Goal: Task Accomplishment & Management: Manage account settings

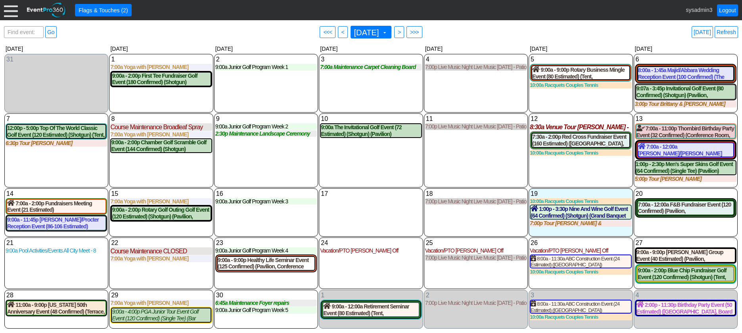
click at [453, 147] on div "11 Thursday 7:00p Live Music Night Live Music Thursday - Patio Room Live Music …" at bounding box center [476, 150] width 104 height 74
click at [11, 12] on div at bounding box center [11, 10] width 14 height 14
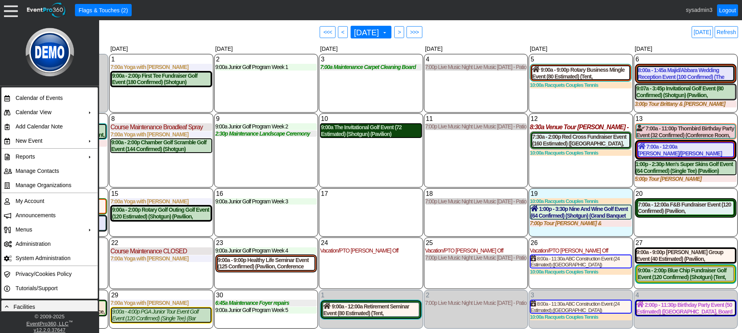
click at [351, 129] on div "9:00a The Invitational Golf Event (72 Estimated) (Shotgun) (Pavilion)" at bounding box center [371, 130] width 100 height 13
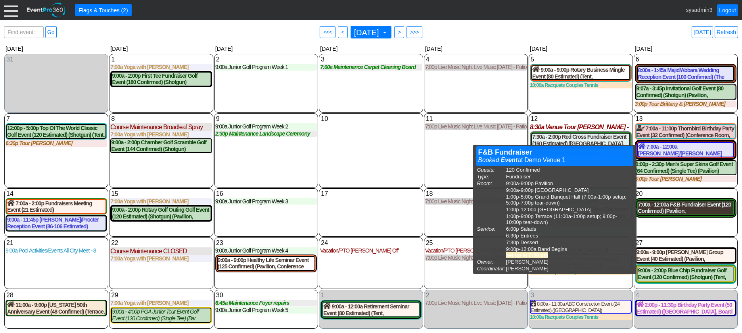
click at [676, 211] on div "7:00a - 12:00a F&B Fundraiser Event (120 Confirmed) (Pavilion, West Room, Grand…" at bounding box center [685, 207] width 95 height 13
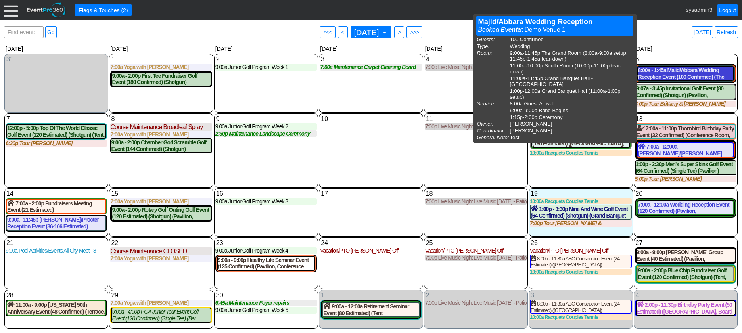
click at [663, 71] on div "8:00a - 1:45a Majid/Abbara Wedding Reception Event (100 Confirmed) (The Grand R…" at bounding box center [685, 73] width 95 height 13
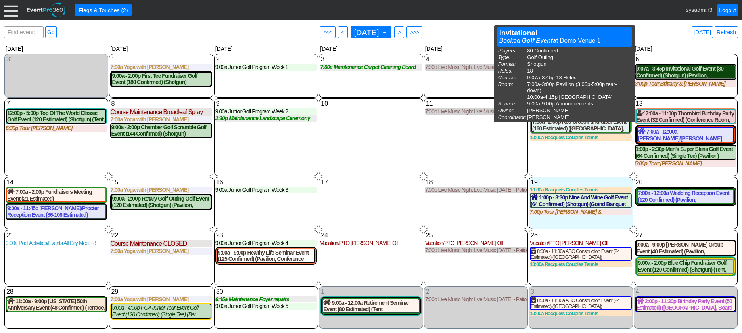
click at [683, 76] on div "9:07a - 3:45p Invitational Golf Event (80 Confirmed) (Shotgun) (Pavilion, East …" at bounding box center [685, 71] width 98 height 13
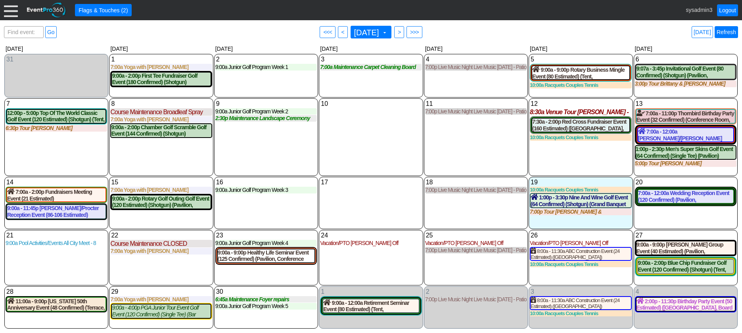
click at [727, 29] on link "Refresh" at bounding box center [726, 32] width 23 height 12
click at [10, 10] on div at bounding box center [11, 10] width 14 height 14
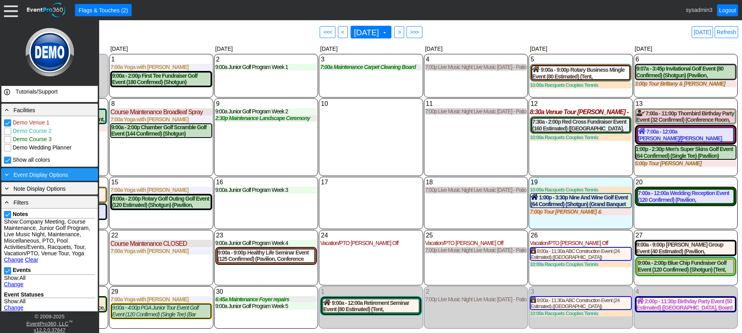
scroll to position [198, 0]
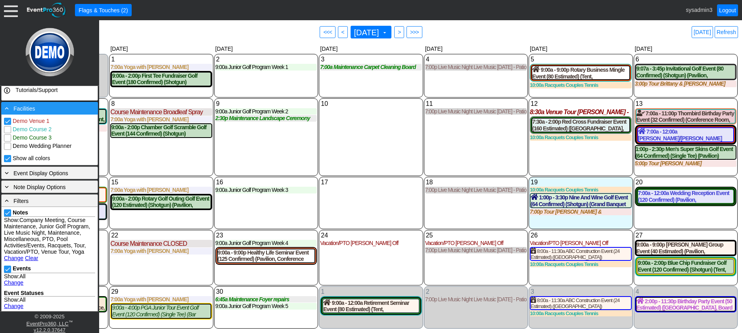
click at [41, 110] on div "- Facilities" at bounding box center [49, 108] width 93 height 9
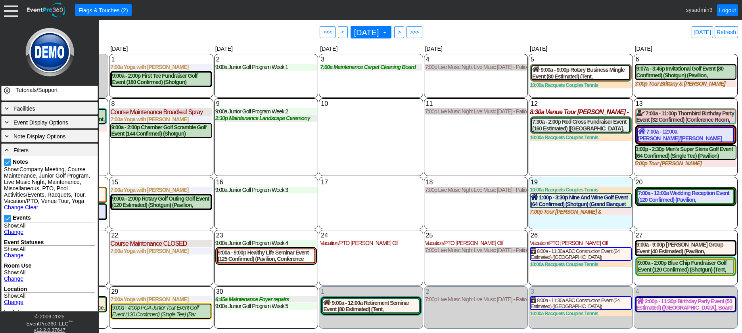
click at [266, 148] on div "9 Tuesday 9:00a Junior Golf Program Week 2 Week 2 at Demo Venue 1 Type: Junior …" at bounding box center [266, 137] width 104 height 78
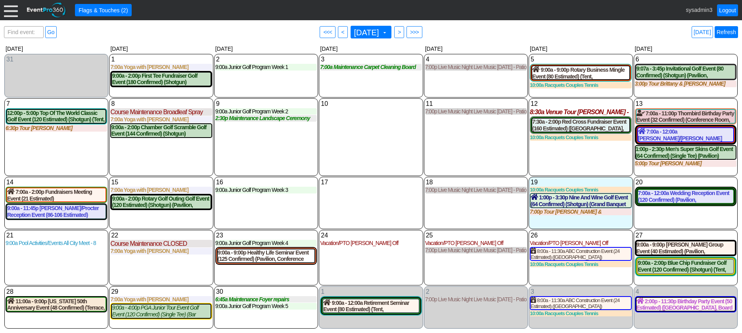
click at [727, 31] on link "Refresh" at bounding box center [726, 32] width 23 height 12
click at [10, 8] on div at bounding box center [11, 10] width 14 height 14
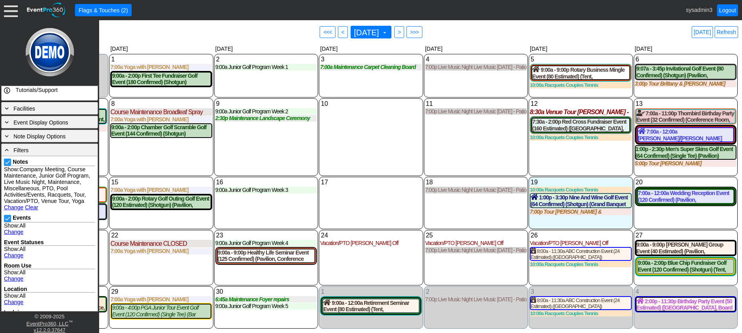
click at [13, 211] on link "Change" at bounding box center [13, 207] width 19 height 6
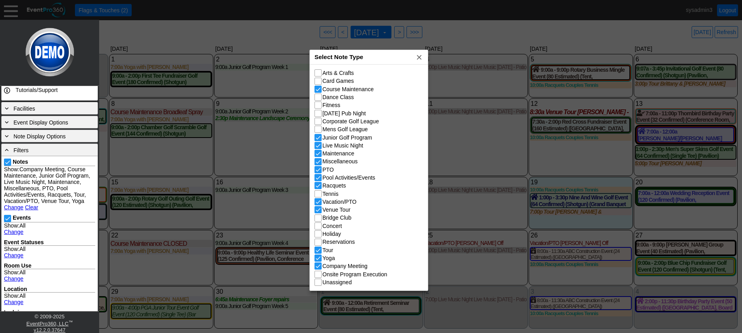
click at [377, 56] on div "Select Note Type x" at bounding box center [369, 57] width 118 height 15
click at [419, 54] on span "x" at bounding box center [419, 57] width 8 height 8
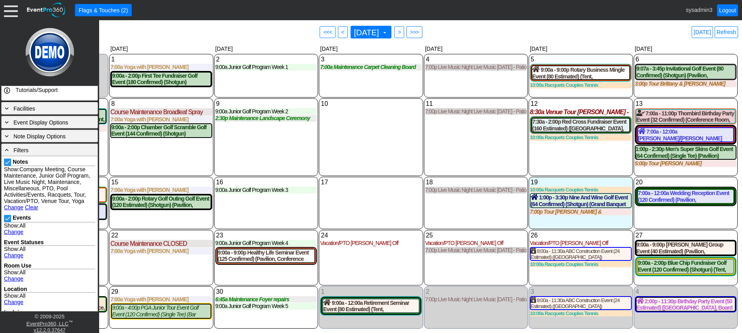
click at [445, 127] on div "11 Thursday 7:00p Live Music Night Live Music Thursday - Patio Room Live Music …" at bounding box center [476, 137] width 104 height 78
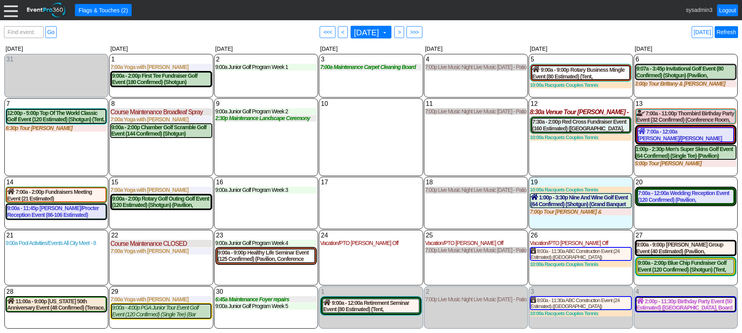
click at [729, 31] on link "Refresh" at bounding box center [726, 32] width 23 height 12
click at [728, 9] on link "Logout" at bounding box center [727, 10] width 21 height 12
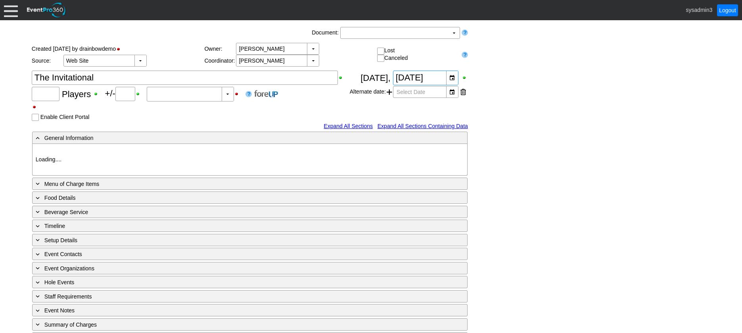
type input "72"
type input "0"
type input "Estimated"
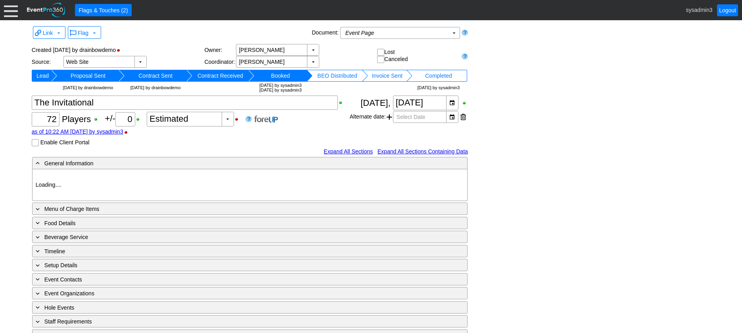
type input "Demo Venue 1"
type input "Outside Golf Event"
type input "Scramble + 2-putt"
type input "Shotgun"
type input "Blue"
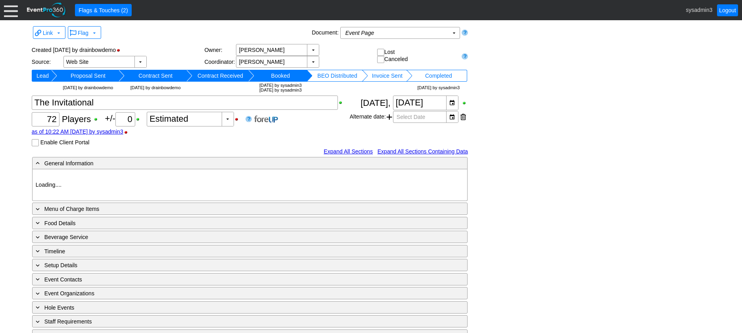
type input "Red"
type input "White"
type input "791229"
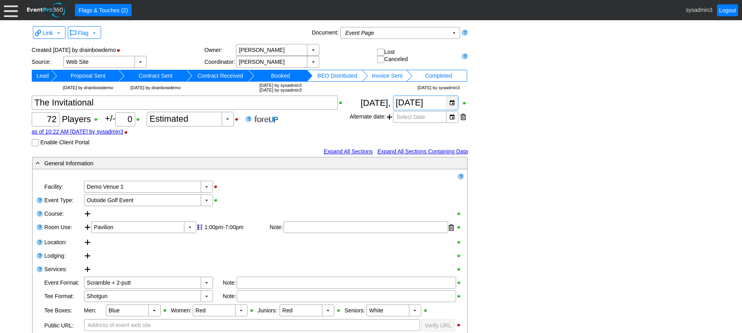
click at [452, 102] on div "▼" at bounding box center [452, 103] width 12 height 14
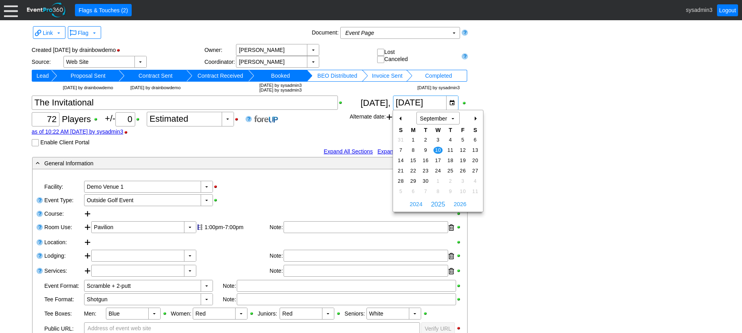
click at [475, 117] on div "+" at bounding box center [475, 118] width 13 height 13
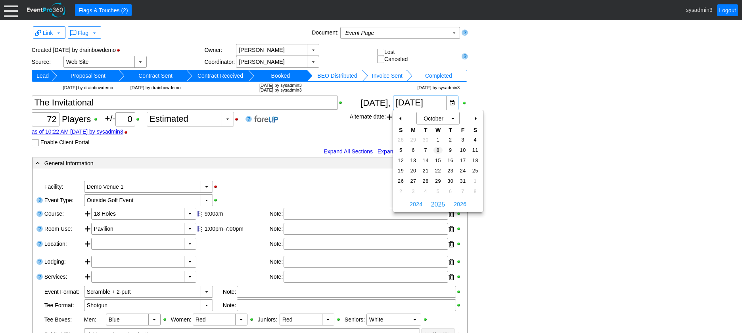
click at [436, 146] on td "8" at bounding box center [438, 150] width 12 height 10
type input "10/8/2025"
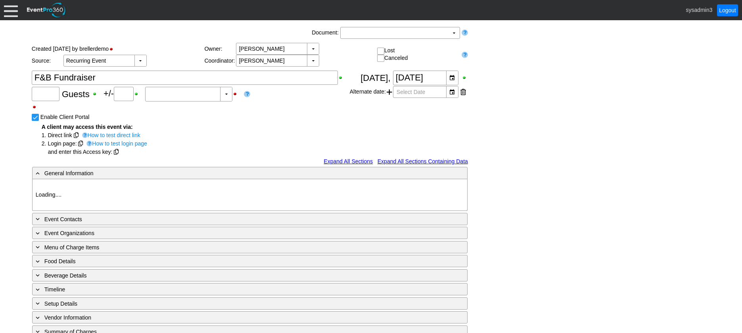
type input "120"
type input "Confirmed"
type input "Demo Venue 1"
type input "Fundraiser"
type input "https://eventpro360.com/"
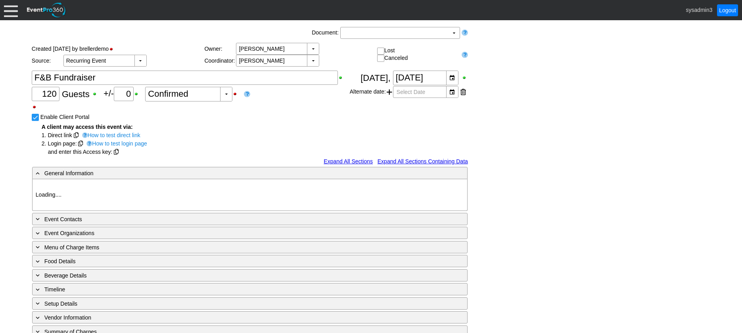
type input "675609"
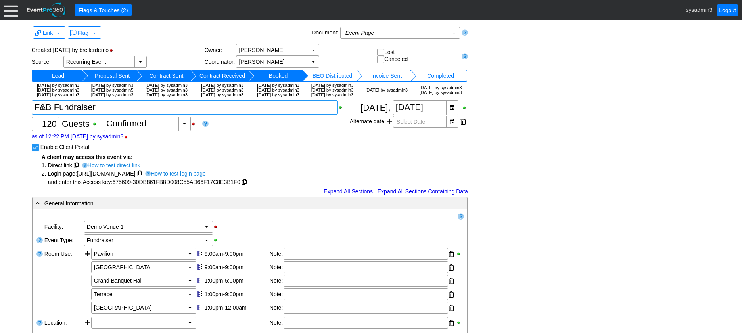
drag, startPoint x: 112, startPoint y: 119, endPoint x: 8, endPoint y: 114, distance: 104.4
click at [8, 114] on div "Link ▼ Flag ▼ Document: Event Page Χ ▼ ● Print or PDF E-Sign ▼ Insert ▼ Save ▼ …" at bounding box center [371, 176] width 742 height 313
type textarea "Wedding Reception"
click at [34, 152] on input "Enable Client Portal" at bounding box center [36, 148] width 8 height 8
checkbox input "false"
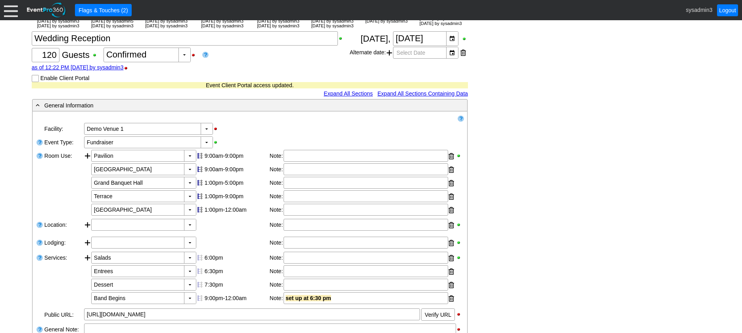
scroll to position [79, 0]
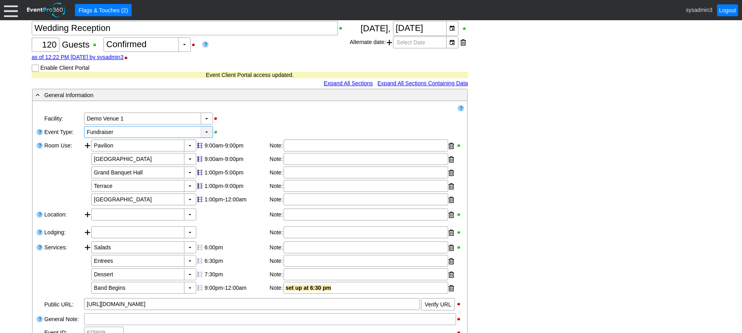
click at [208, 138] on div "▼" at bounding box center [207, 132] width 12 height 11
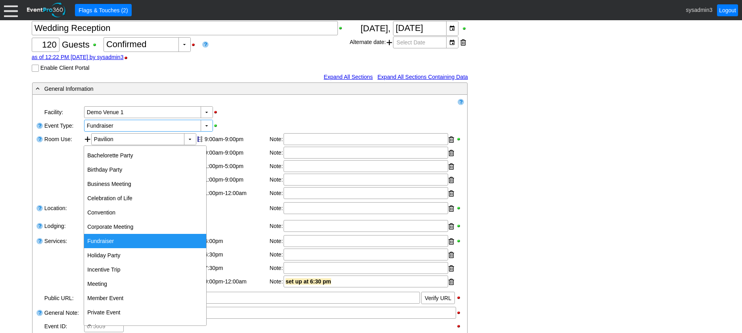
scroll to position [112, 0]
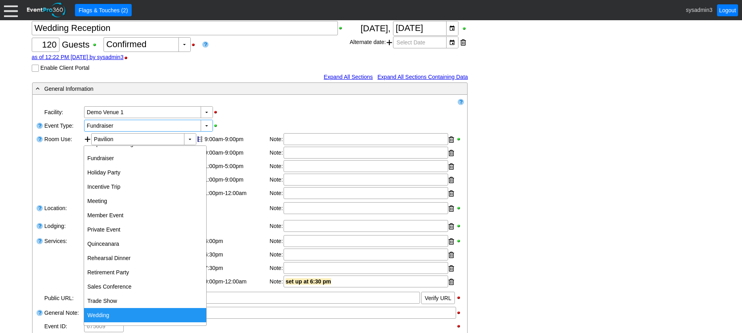
click at [107, 311] on div "Wedding" at bounding box center [145, 315] width 122 height 14
type input "Wedding"
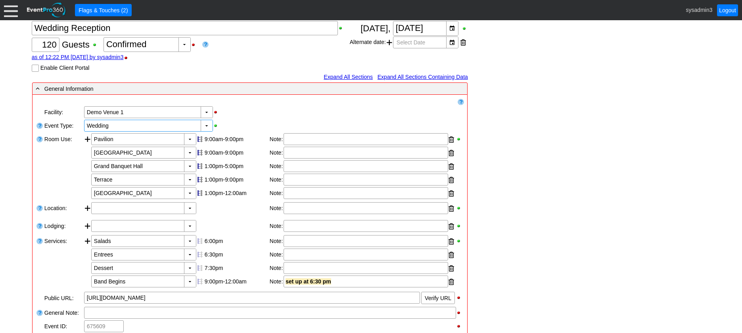
click at [572, 142] on div "- General Information ▼ Loading.... Remove all highlights Facility: ▼ Χ Demo Ve…" at bounding box center [371, 315] width 683 height 467
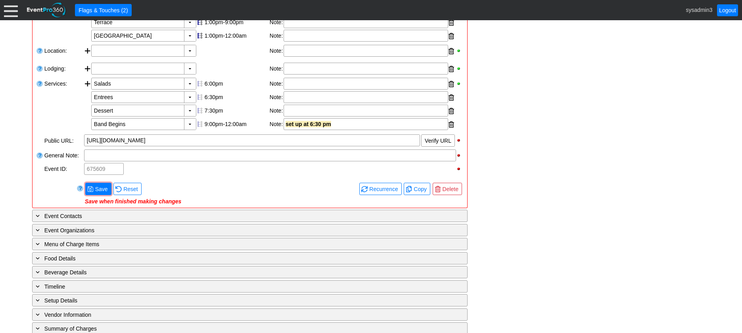
scroll to position [238, 0]
click at [103, 192] on span "Save" at bounding box center [102, 188] width 16 height 8
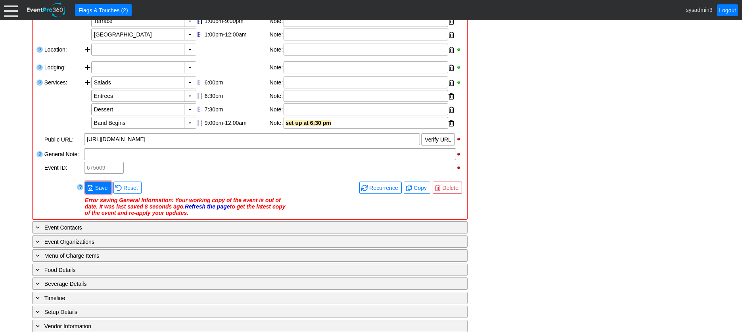
click at [200, 210] on link "Refresh the page" at bounding box center [207, 206] width 45 height 6
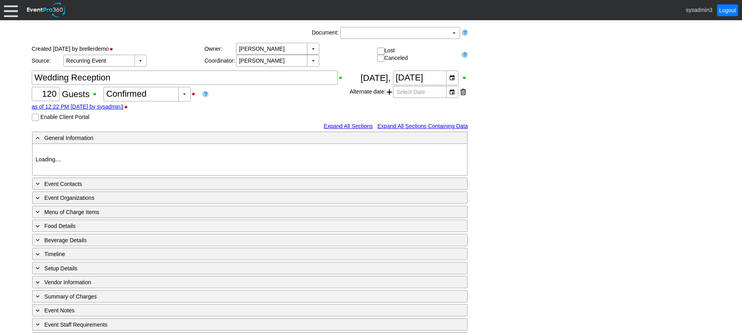
type input "Demo Venue 1"
type input "Fundraiser"
type input "[URL][DOMAIN_NAME]"
type input "675609"
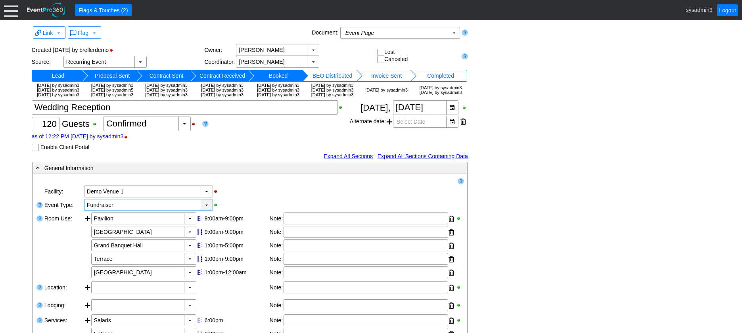
click at [205, 211] on div "▼" at bounding box center [207, 204] width 12 height 11
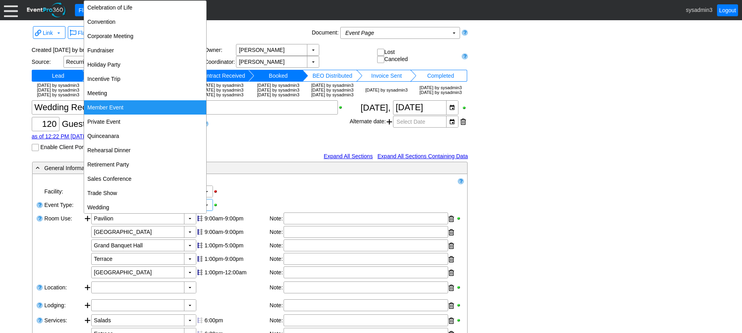
scroll to position [79, 0]
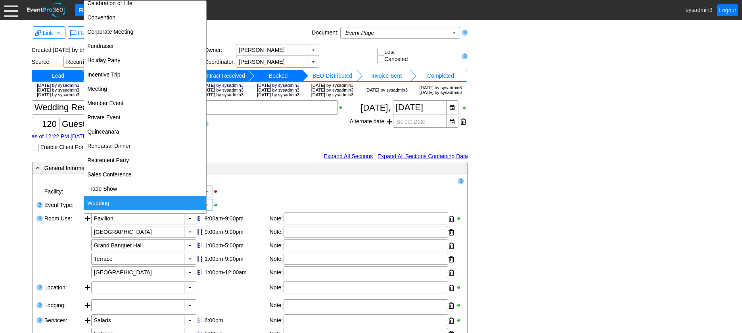
click at [117, 200] on div "Wedding" at bounding box center [145, 203] width 122 height 14
type input "Wedding"
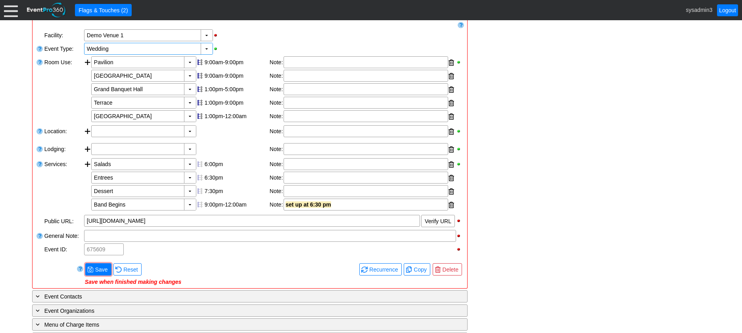
scroll to position [159, 0]
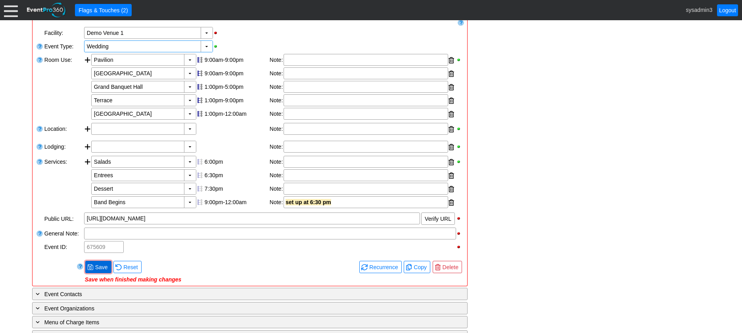
click at [100, 271] on span "Save" at bounding box center [102, 267] width 16 height 8
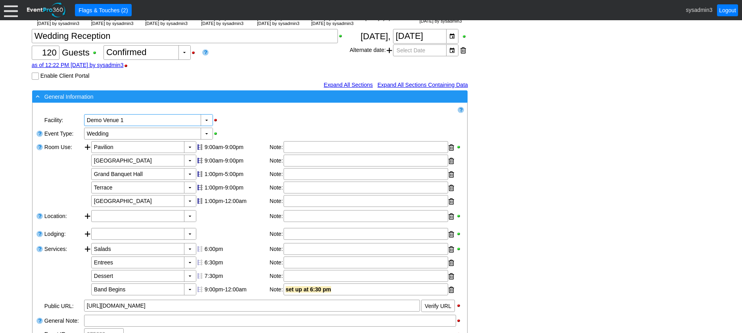
scroll to position [0, 0]
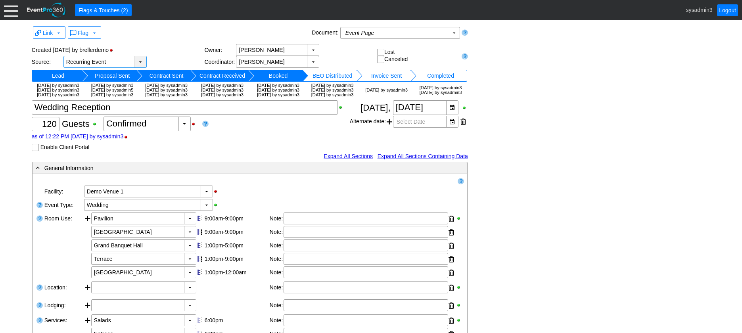
click at [139, 61] on div "▼" at bounding box center [140, 61] width 12 height 11
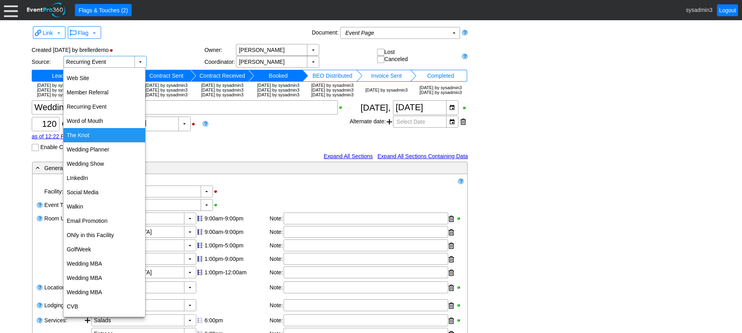
click at [91, 133] on div "The Knot" at bounding box center [104, 135] width 82 height 14
type input "The Knot"
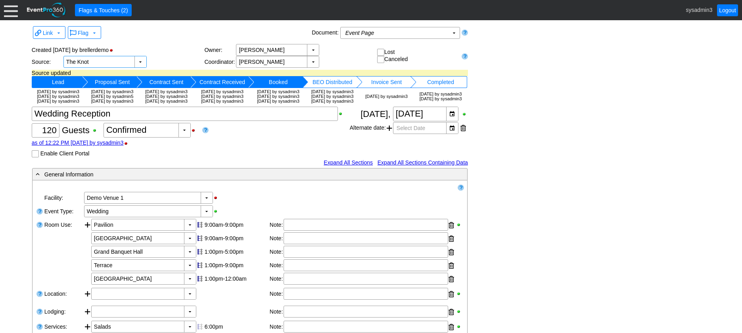
click at [500, 143] on div "Link ▼ Flag ▼ Document: Event Page Χ ▼ ● Print or PDF E-Sign ▼ Insert ▼ Save ▼ …" at bounding box center [371, 333] width 683 height 618
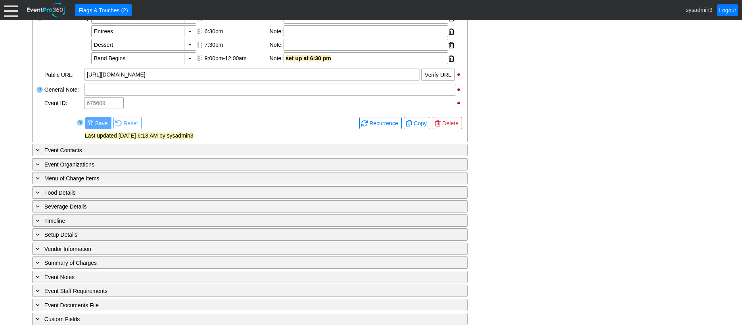
scroll to position [317, 0]
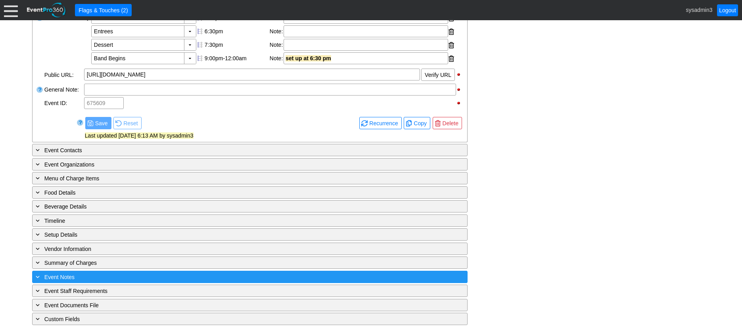
click at [113, 279] on div "+ Event Notes" at bounding box center [233, 276] width 399 height 9
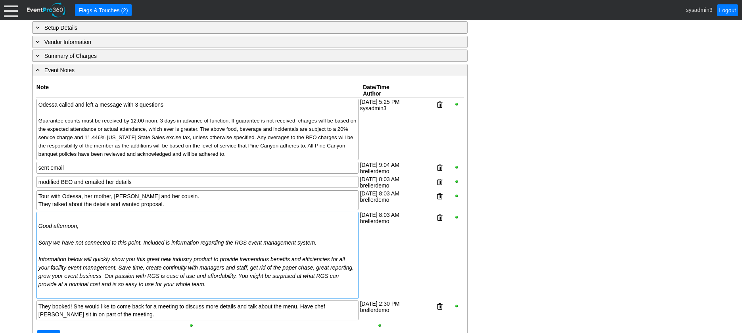
scroll to position [509, 0]
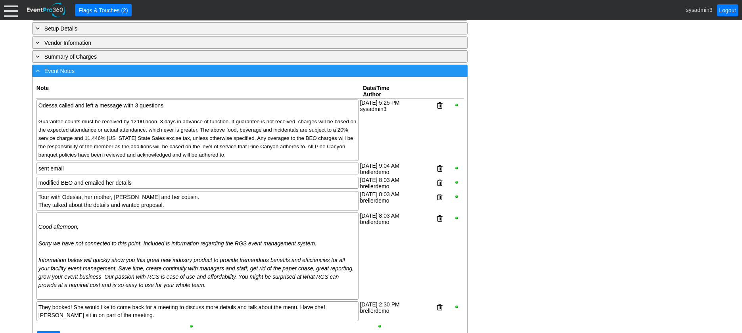
click at [133, 75] on div "- Event Notes" at bounding box center [233, 70] width 399 height 9
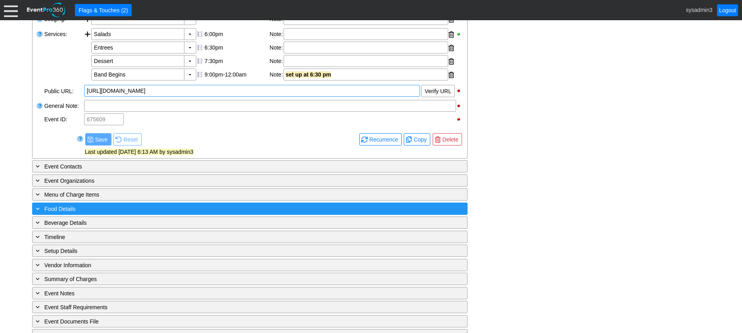
scroll to position [317, 0]
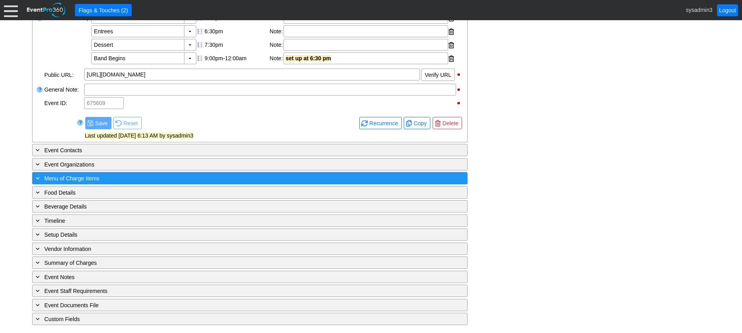
click at [189, 176] on div "+ Menu of Charge Items" at bounding box center [233, 178] width 399 height 9
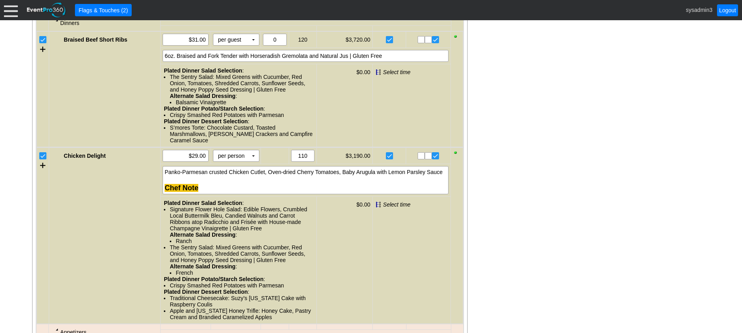
scroll to position [713, 0]
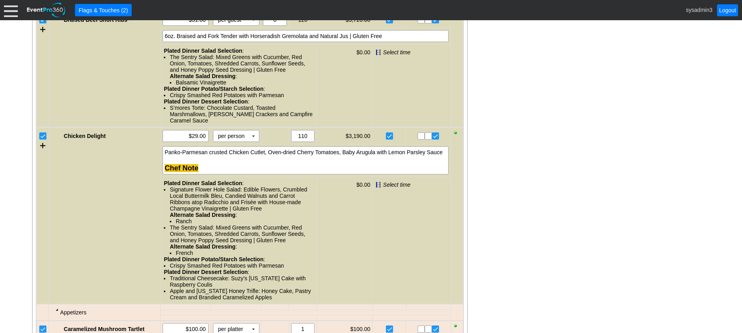
click at [42, 141] on input "checkbox" at bounding box center [44, 137] width 8 height 8
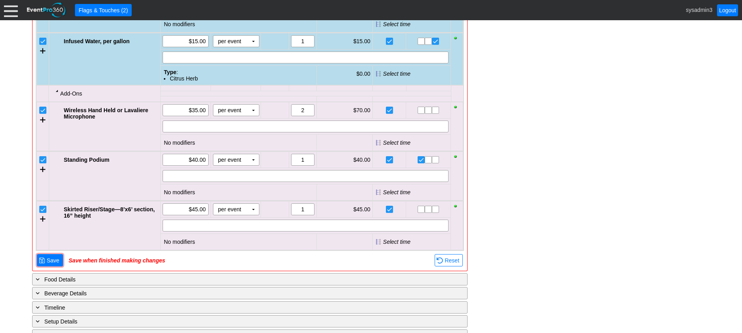
scroll to position [1031, 0]
click at [49, 264] on span "Save" at bounding box center [53, 260] width 16 height 8
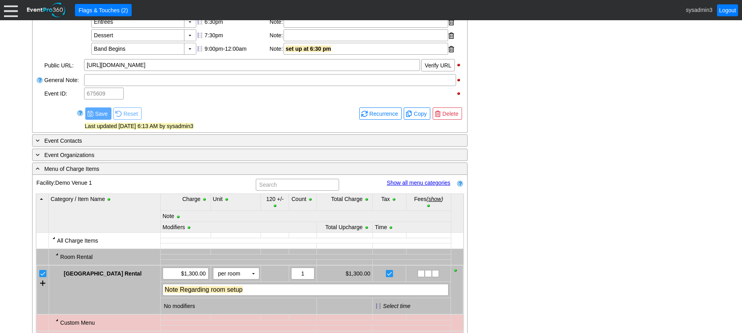
scroll to position [294, 0]
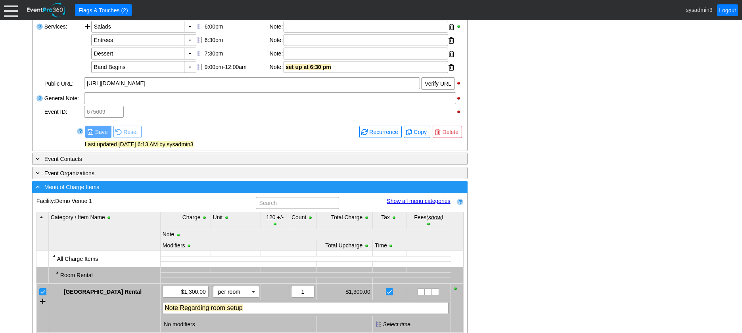
click at [156, 192] on div "- Menu of Charge Items" at bounding box center [233, 186] width 399 height 9
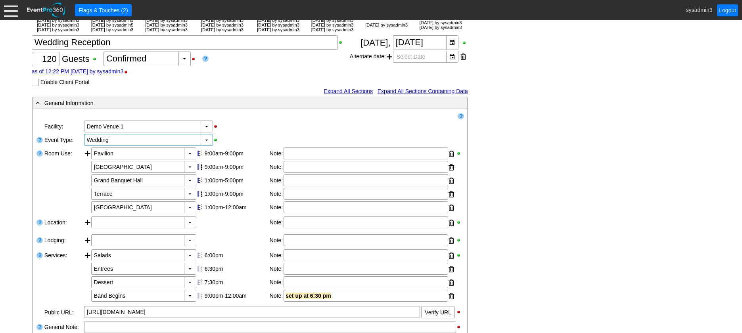
scroll to position [56, 0]
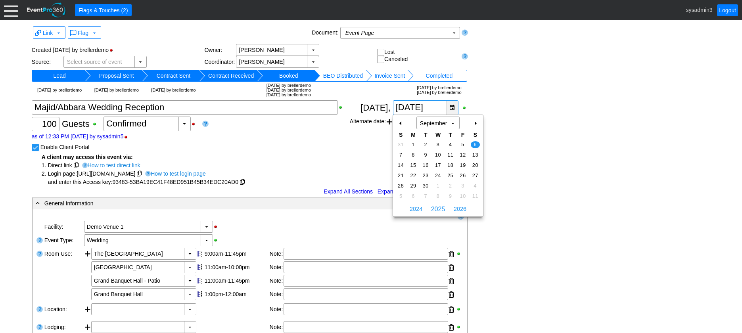
click at [451, 108] on div "▼" at bounding box center [452, 108] width 12 height 14
click at [479, 125] on div "+" at bounding box center [475, 123] width 13 height 13
click at [474, 154] on span "11" at bounding box center [475, 154] width 9 height 7
type input "10/11/2025"
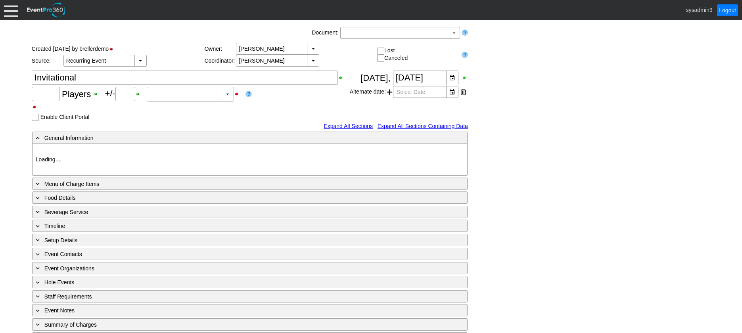
type input "80"
type input "Confirmed"
type input "Demo Venue 1"
type input "Golf Outing"
type input "Scramble"
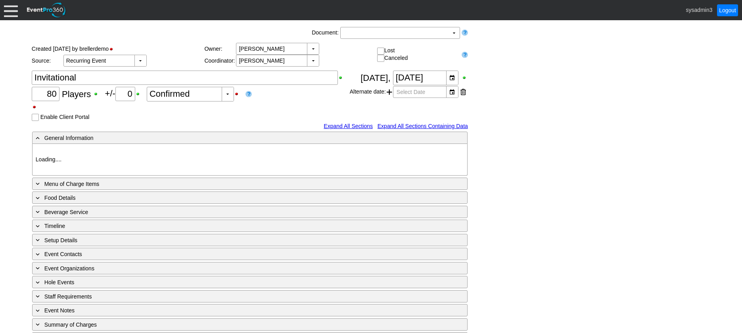
type input "Shotgun"
type input "White"
type input "Red"
type input "354064"
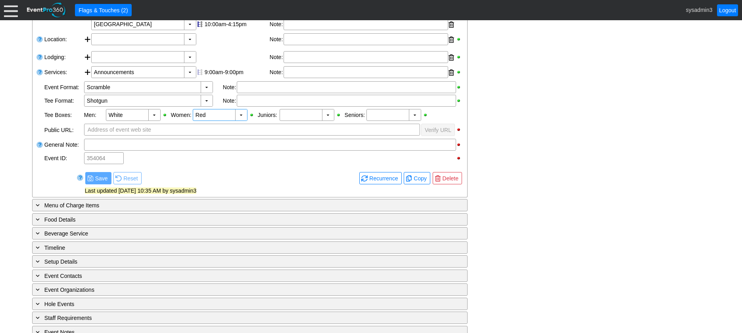
scroll to position [238, 0]
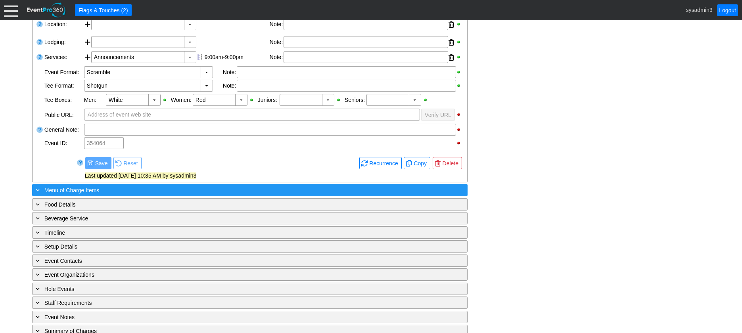
click at [175, 195] on div "+ Menu of Charge Items" at bounding box center [233, 190] width 399 height 9
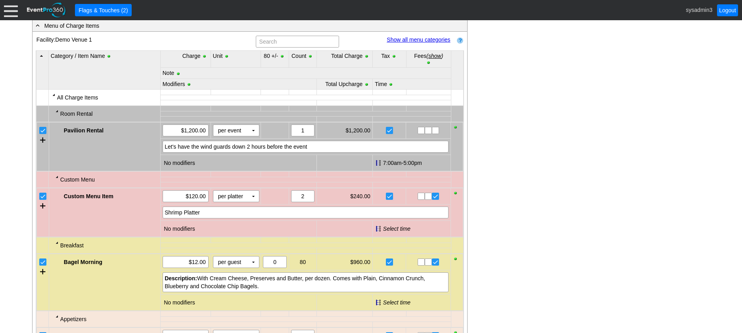
scroll to position [357, 0]
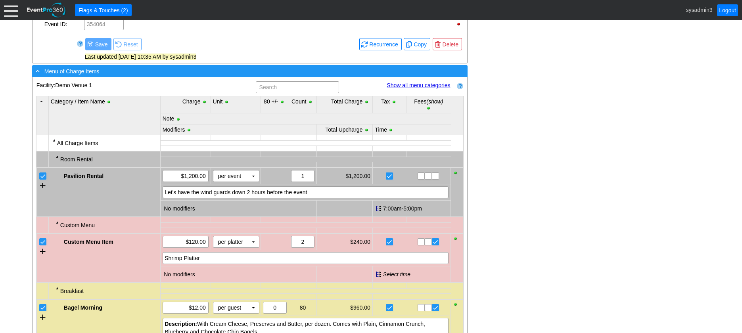
drag, startPoint x: 151, startPoint y: 88, endPoint x: 157, endPoint y: 84, distance: 7.8
click at [167, 76] on div "- Menu of Charge Items" at bounding box center [233, 71] width 399 height 9
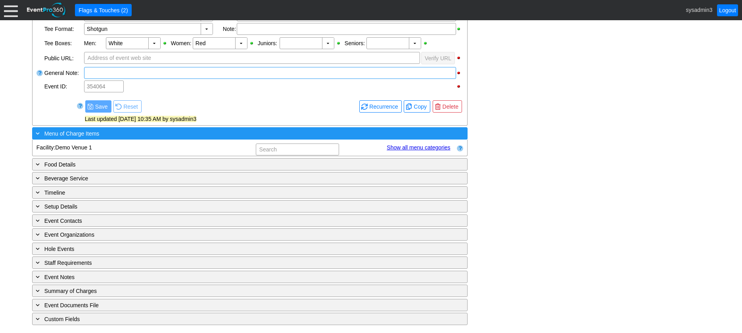
scroll to position [287, 0]
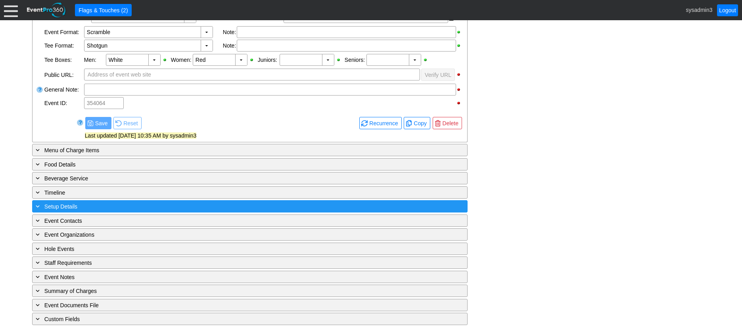
click at [140, 205] on div "+ Setup Details" at bounding box center [233, 206] width 399 height 9
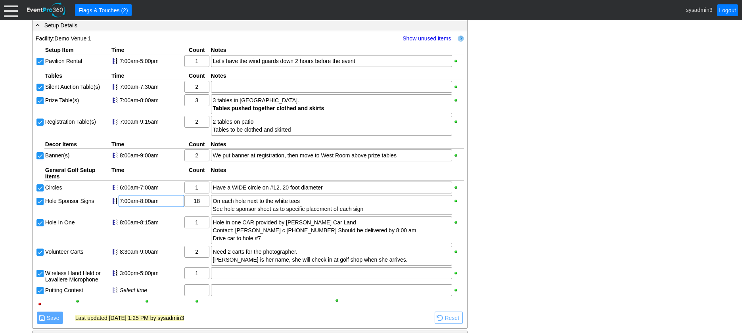
scroll to position [436, 0]
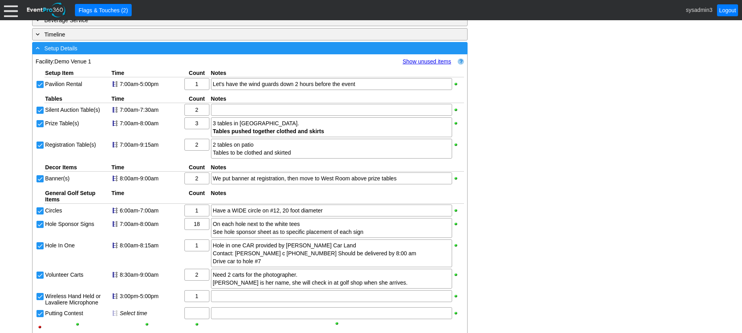
click at [155, 53] on div "- Setup Details" at bounding box center [233, 48] width 399 height 9
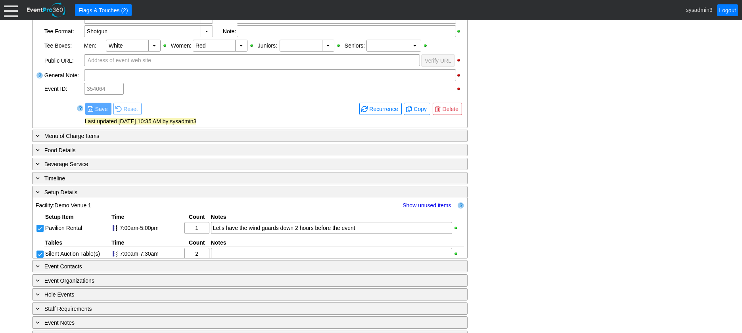
scroll to position [287, 0]
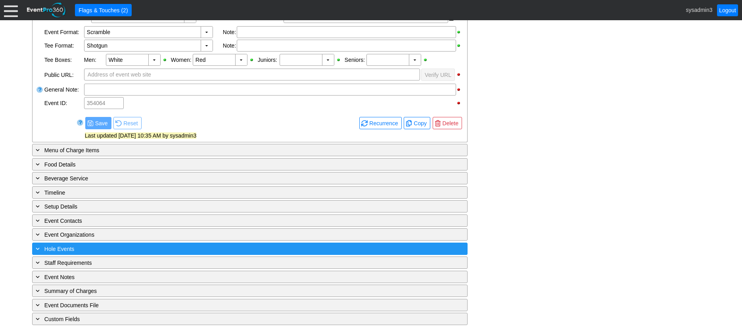
click at [117, 243] on div "+ Hole Events ▼" at bounding box center [249, 249] width 435 height 12
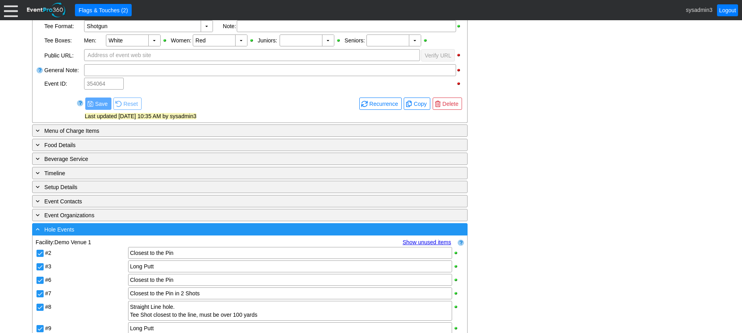
scroll to position [436, 0]
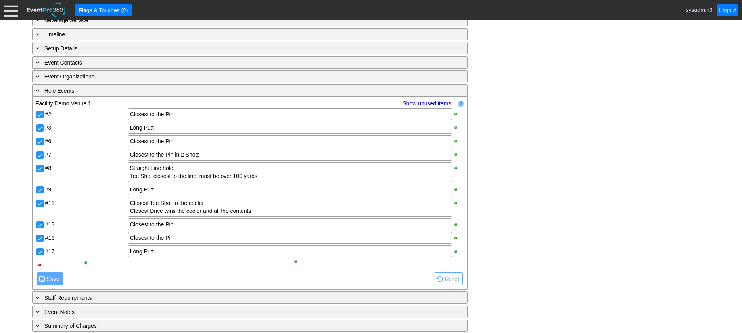
click at [431, 107] on link "Show unused items" at bounding box center [427, 103] width 48 height 6
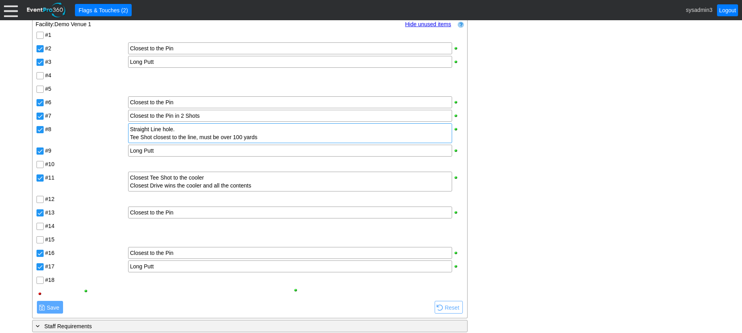
scroll to position [476, 0]
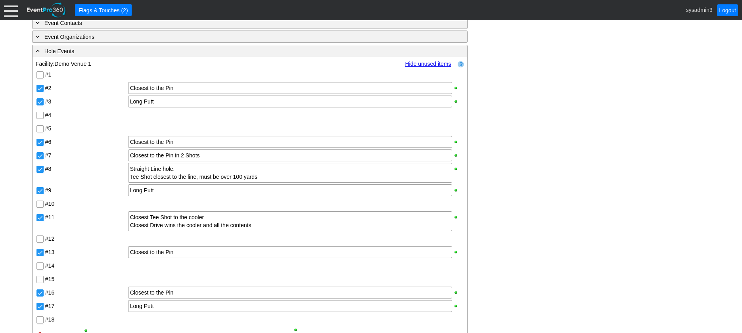
click at [421, 67] on link "Hide unused items" at bounding box center [428, 64] width 46 height 6
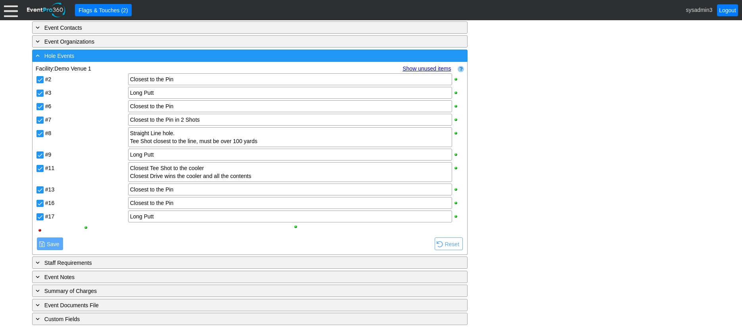
click at [161, 57] on div "- Hole Events" at bounding box center [233, 55] width 399 height 9
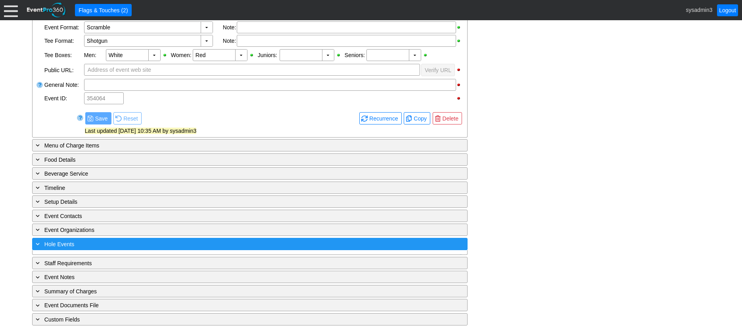
scroll to position [287, 0]
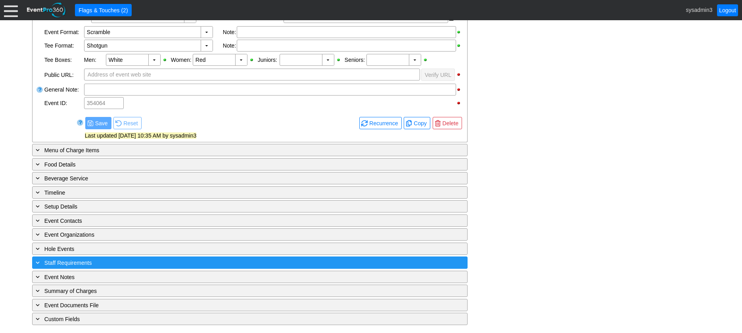
click at [125, 263] on div "+ Staff Requirements" at bounding box center [233, 262] width 399 height 9
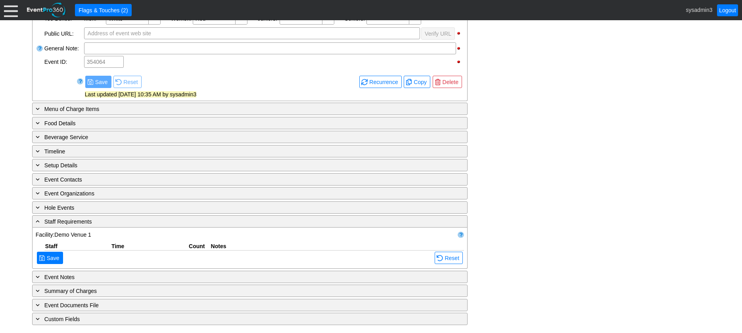
scroll to position [382, 0]
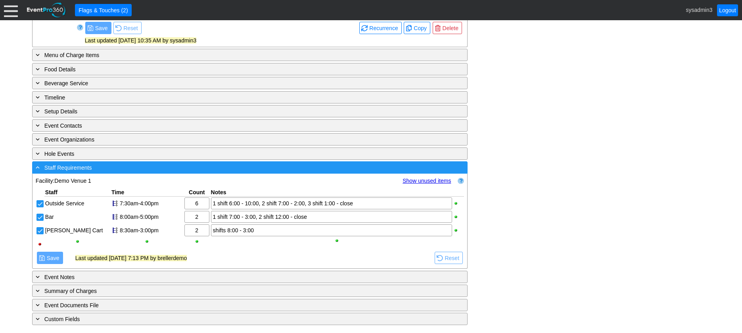
click at [138, 171] on div "- Staff Requirements" at bounding box center [233, 167] width 399 height 9
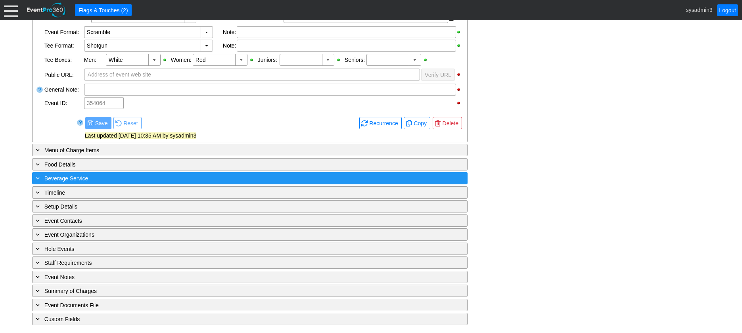
scroll to position [287, 0]
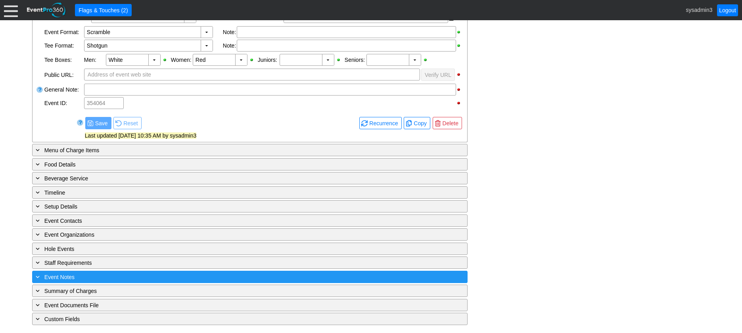
click at [130, 281] on div "+ Event Notes" at bounding box center [233, 276] width 399 height 9
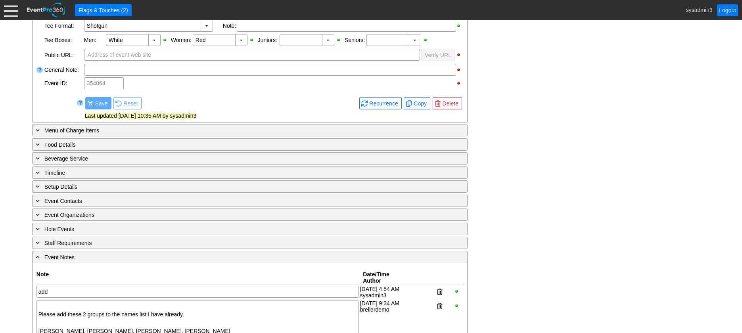
scroll to position [476, 0]
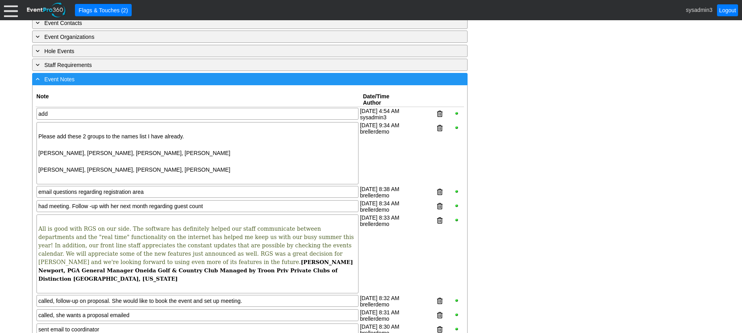
click at [185, 84] on div "- Event Notes" at bounding box center [233, 79] width 399 height 9
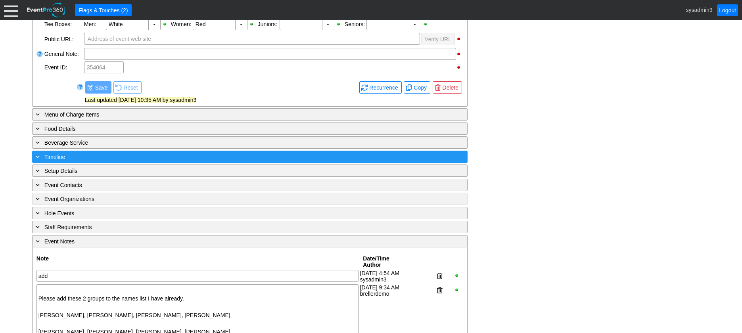
scroll to position [287, 0]
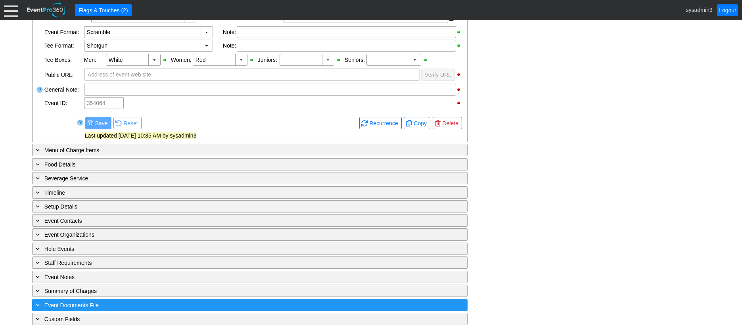
click at [140, 305] on div "+ Event Documents File" at bounding box center [233, 305] width 399 height 9
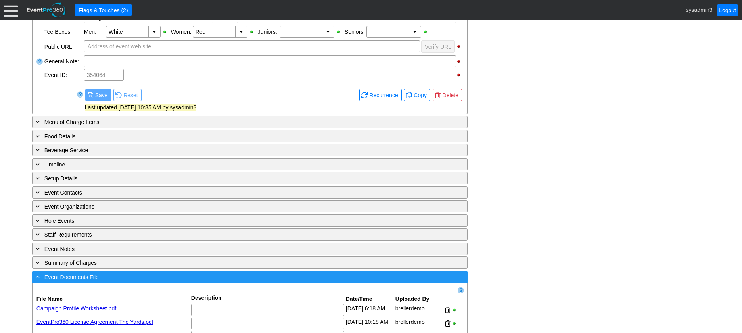
scroll to position [390, 0]
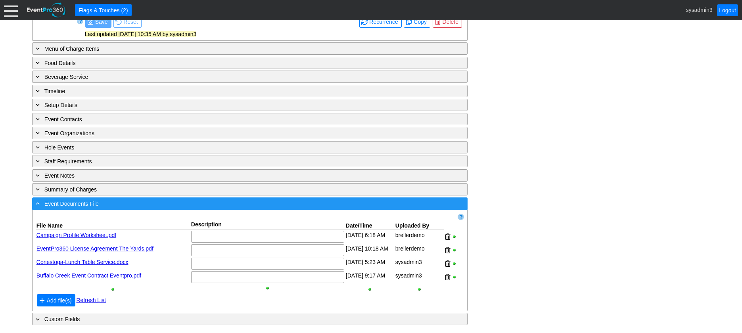
click at [186, 203] on div "- Event Documents File" at bounding box center [233, 203] width 399 height 9
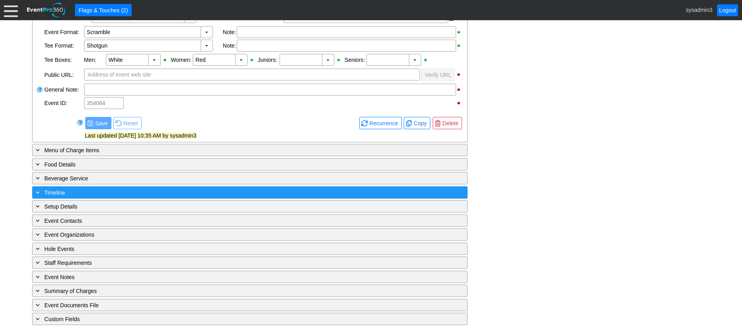
scroll to position [287, 0]
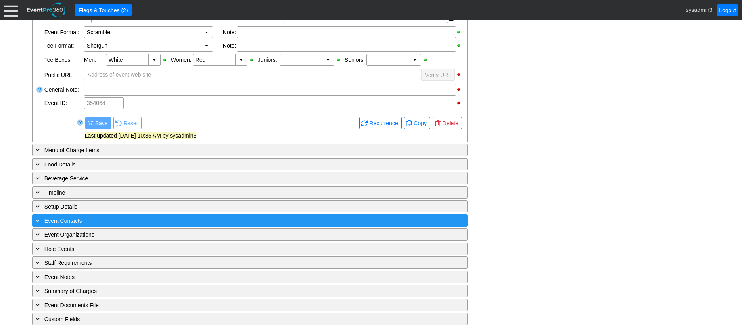
click at [162, 225] on div "+ Event Contacts" at bounding box center [233, 220] width 399 height 9
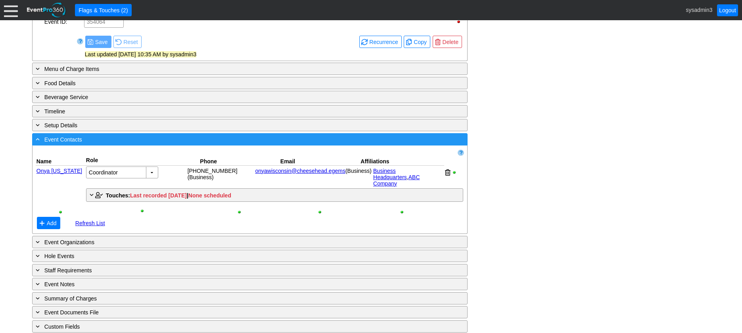
scroll to position [369, 0]
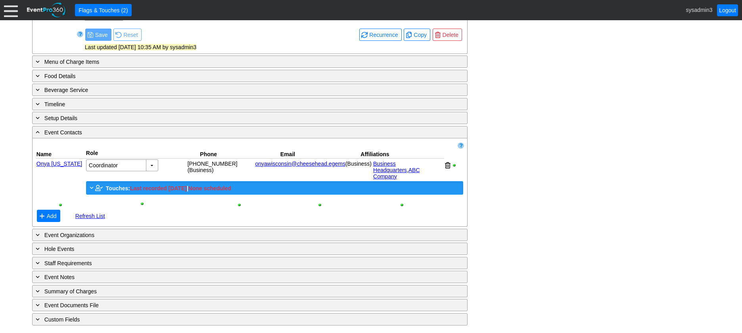
click at [121, 188] on span "Touches:" at bounding box center [118, 188] width 24 height 6
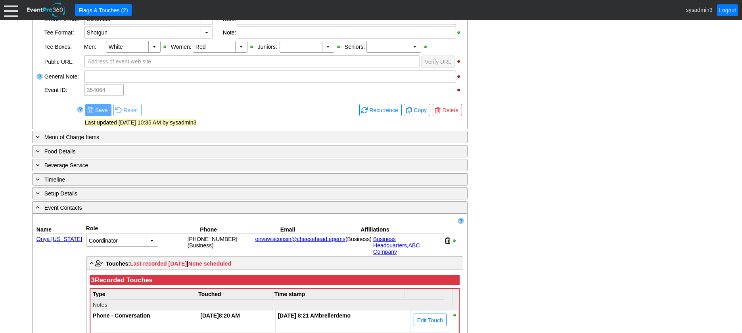
scroll to position [290, 0]
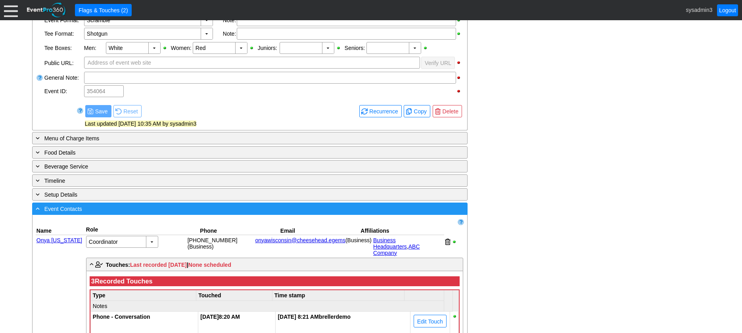
click at [150, 213] on div "- Event Contacts" at bounding box center [233, 208] width 399 height 9
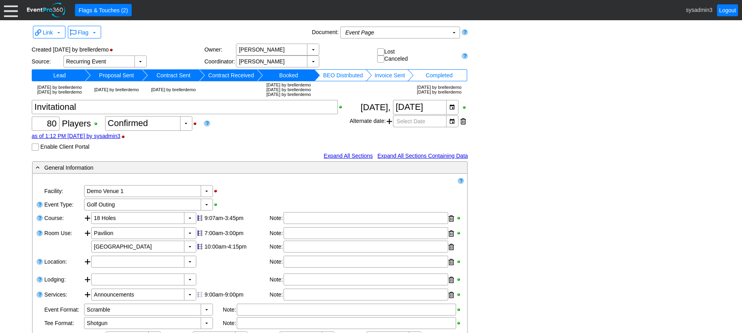
scroll to position [0, 0]
